Goal: Find specific page/section: Find specific page/section

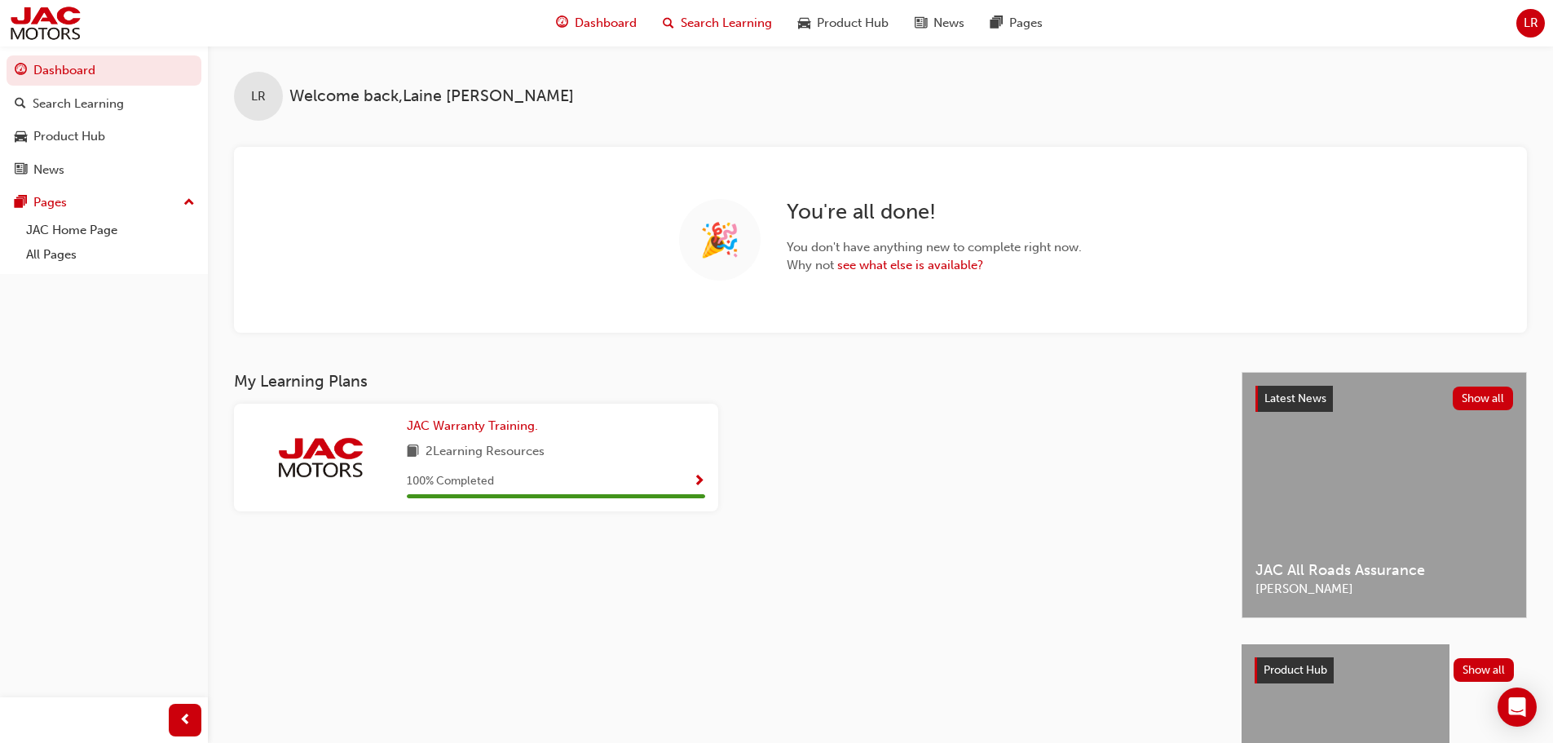
click at [739, 24] on span "Search Learning" at bounding box center [726, 23] width 91 height 19
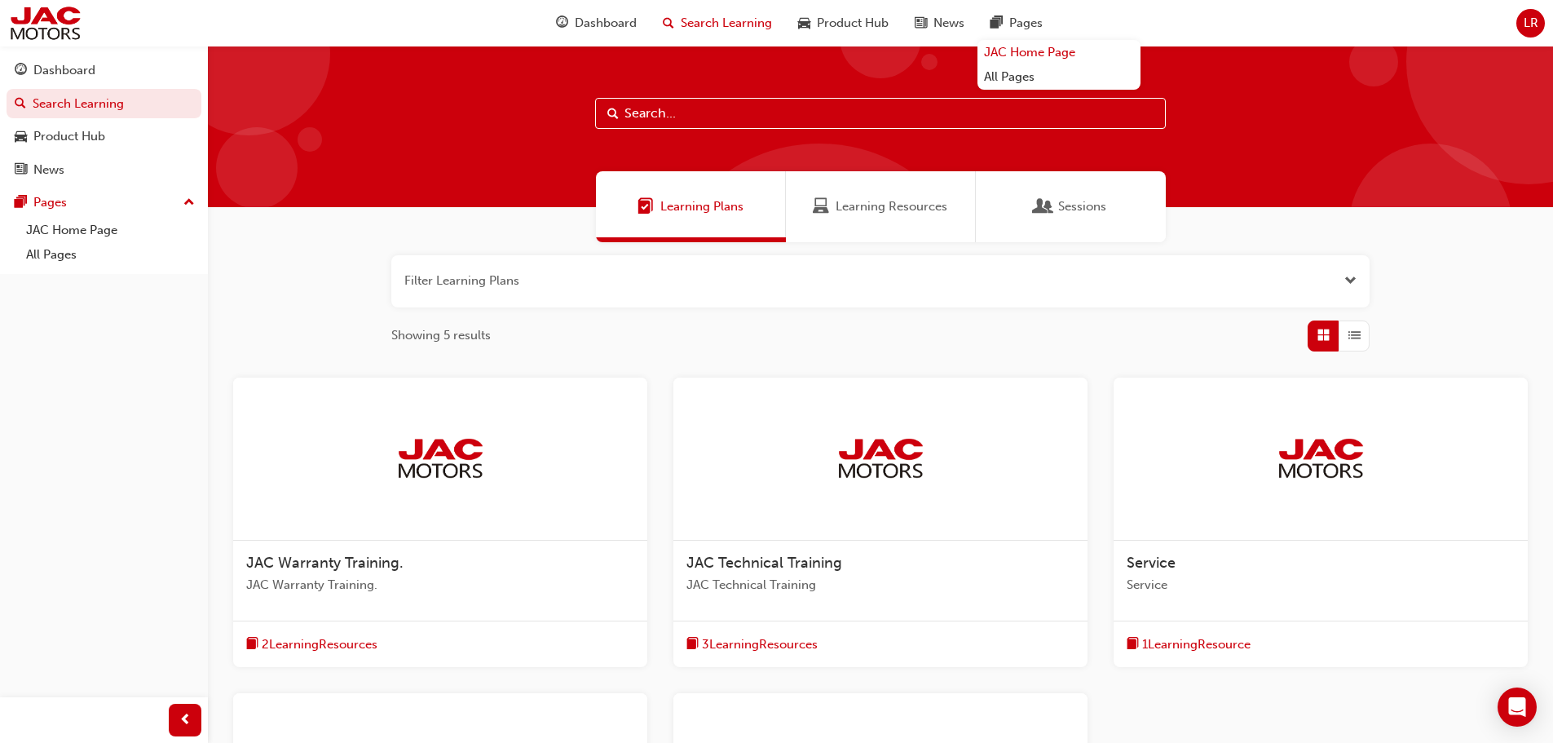
click at [1019, 49] on link "JAC Home Page" at bounding box center [1058, 52] width 163 height 25
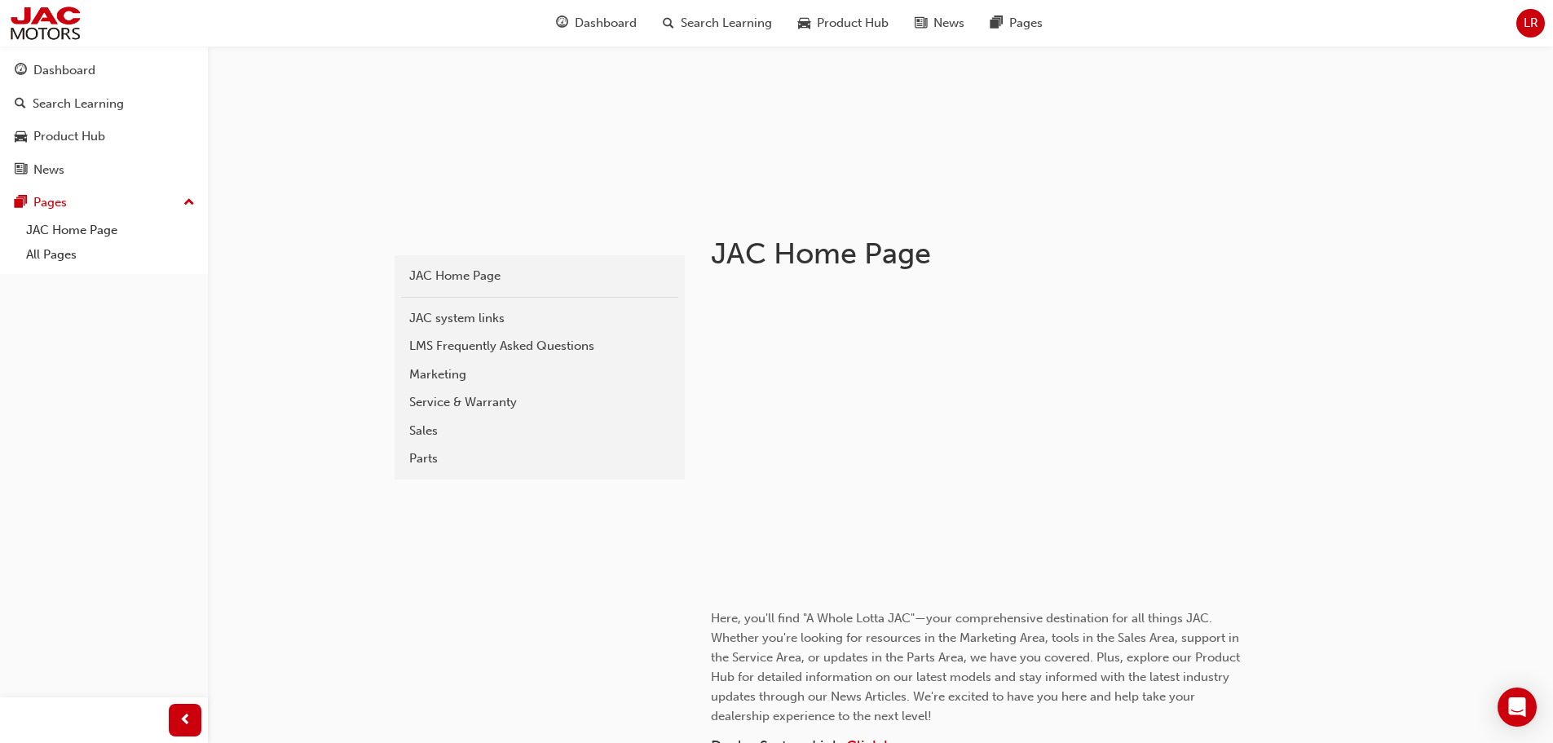
scroll to position [163, 0]
click at [483, 405] on div "Service & Warranty" at bounding box center [539, 408] width 261 height 19
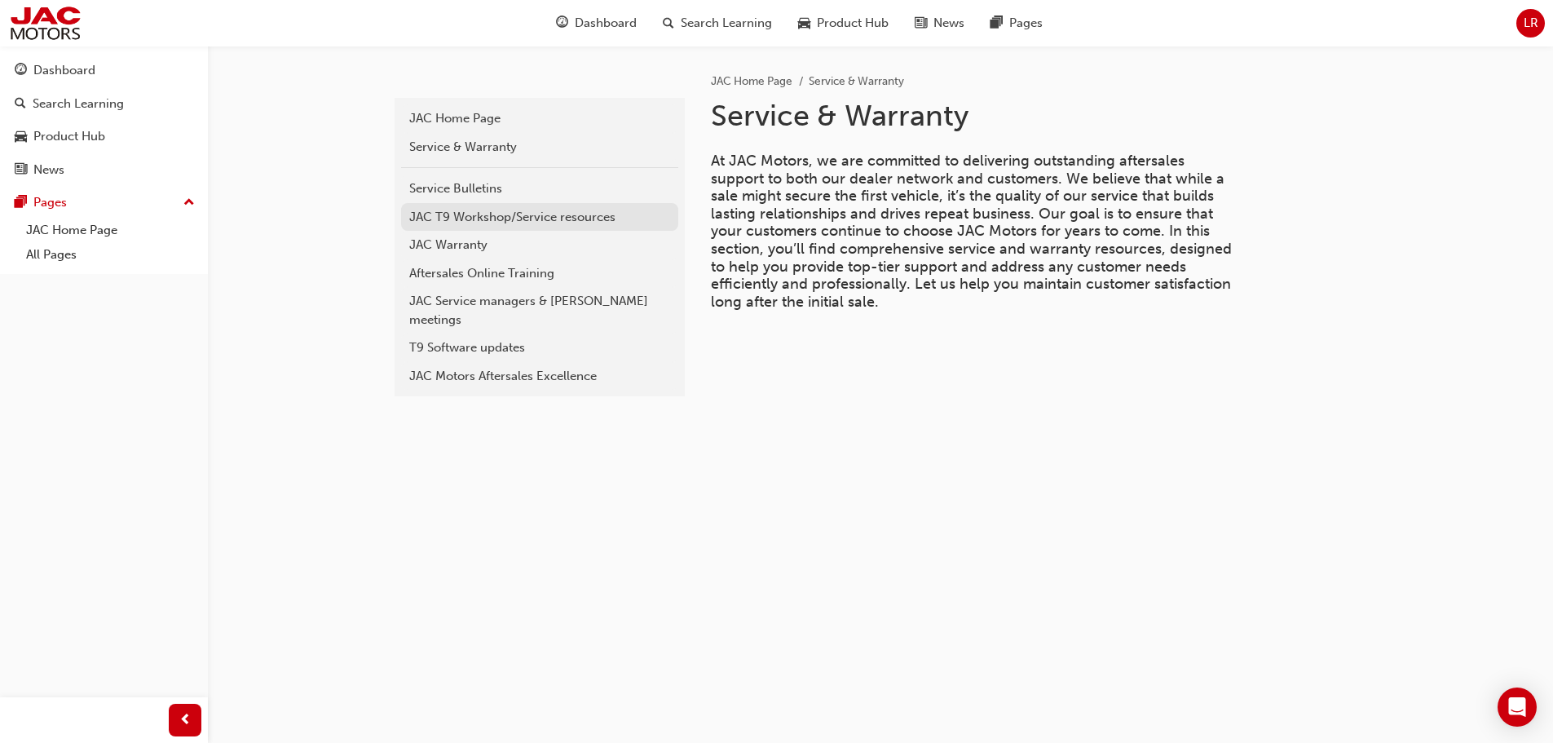
click at [535, 218] on div "JAC T9 Workshop/Service resources" at bounding box center [539, 217] width 261 height 19
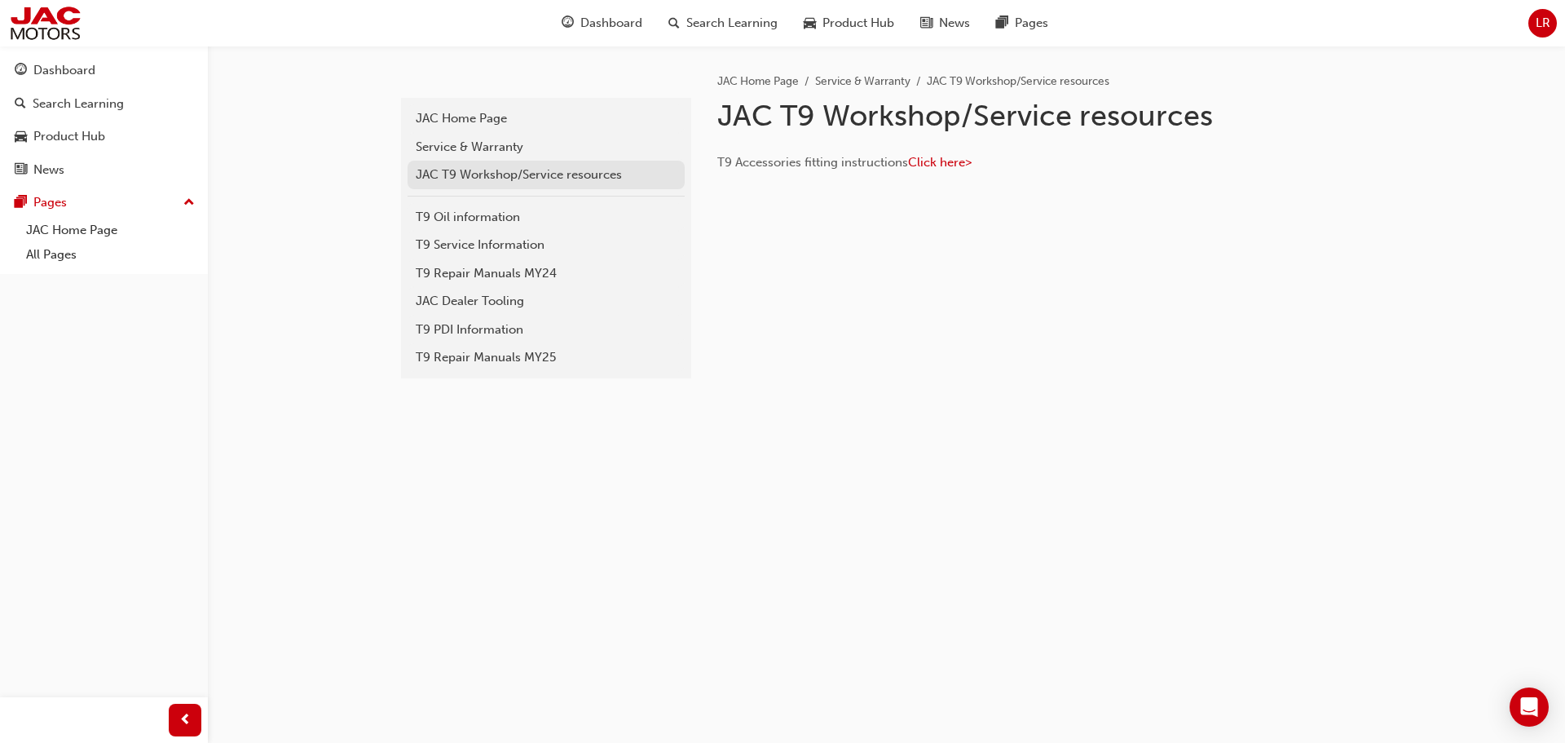
click at [518, 177] on div "JAC T9 Workshop/Service resources" at bounding box center [546, 174] width 261 height 19
click at [517, 170] on div "JAC T9 Workshop/Service resources" at bounding box center [546, 174] width 261 height 19
click at [524, 170] on div "JAC T9 Workshop/Service resources" at bounding box center [546, 174] width 261 height 19
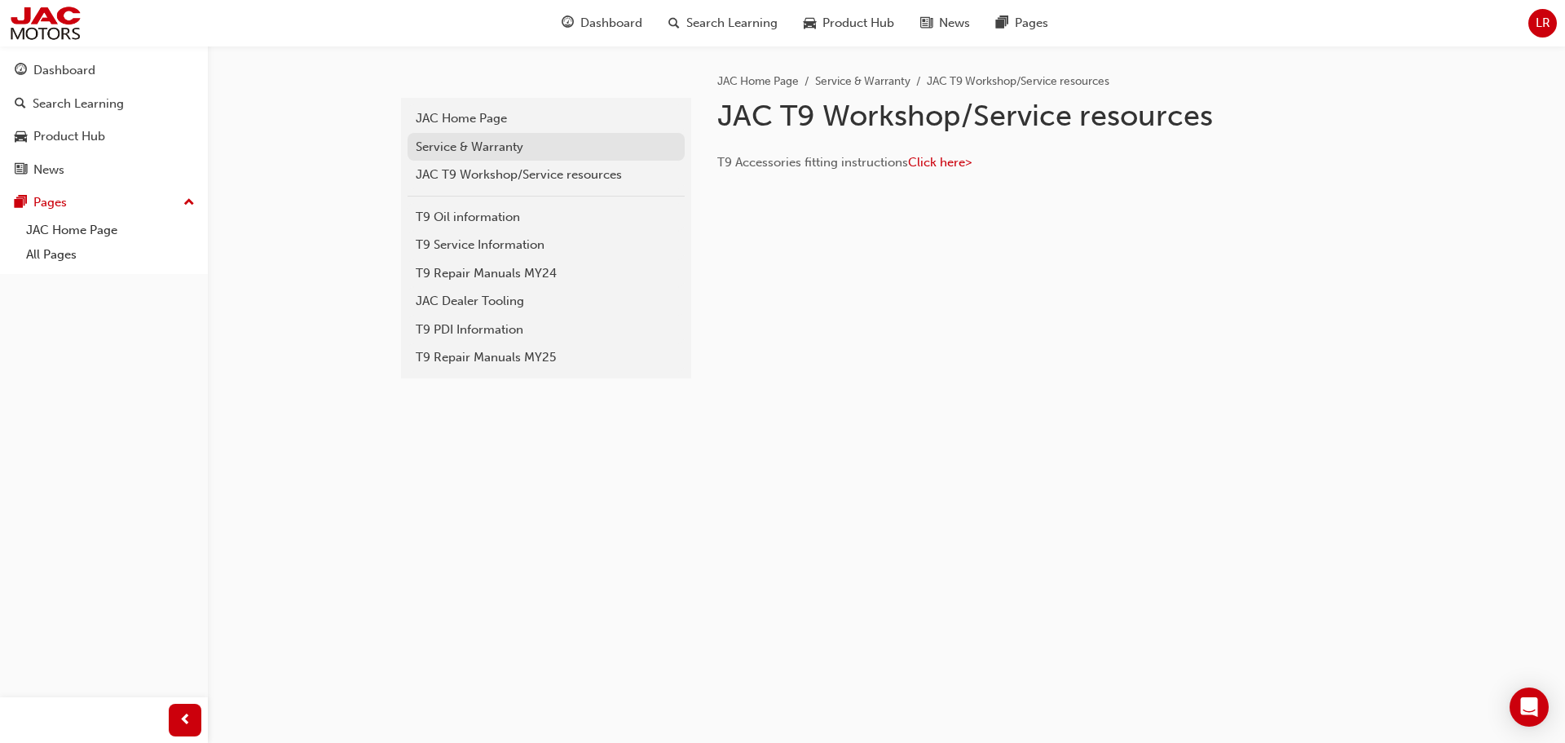
click at [465, 151] on div "Service & Warranty" at bounding box center [546, 147] width 261 height 19
